Goal: Navigation & Orientation: Find specific page/section

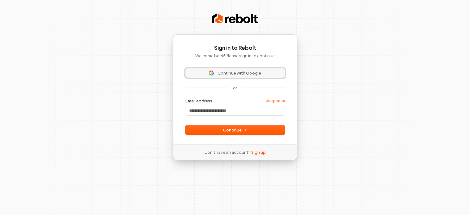
click at [244, 73] on span "Continue with Google" at bounding box center [239, 73] width 44 height 6
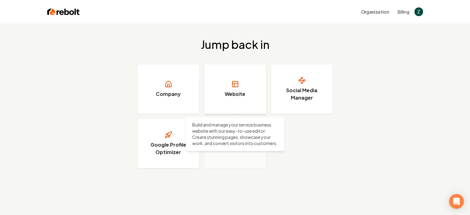
click at [223, 89] on link "Website" at bounding box center [235, 88] width 62 height 49
